Goal: Find specific page/section: Find specific page/section

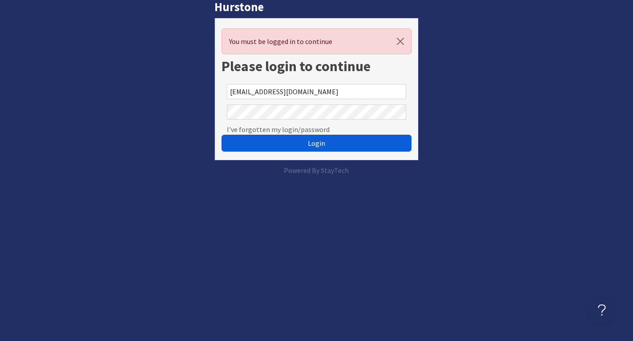
click at [340, 144] on button "Login" at bounding box center [315, 143] width 189 height 17
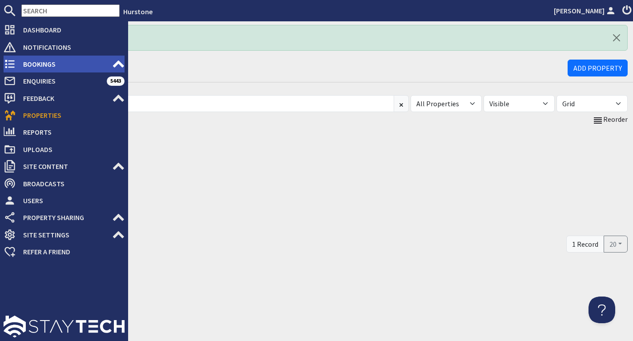
click at [37, 63] on span "Bookings" at bounding box center [64, 64] width 96 height 14
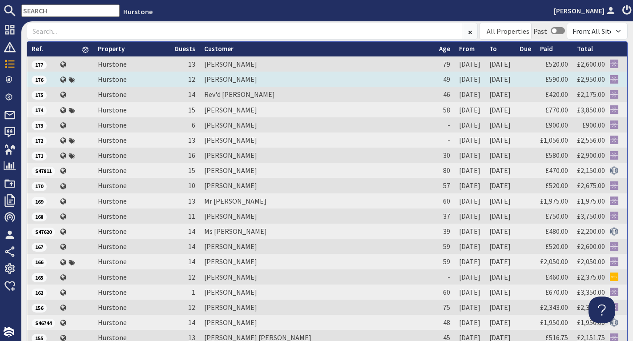
scroll to position [75, 0]
